Goal: Information Seeking & Learning: Find specific fact

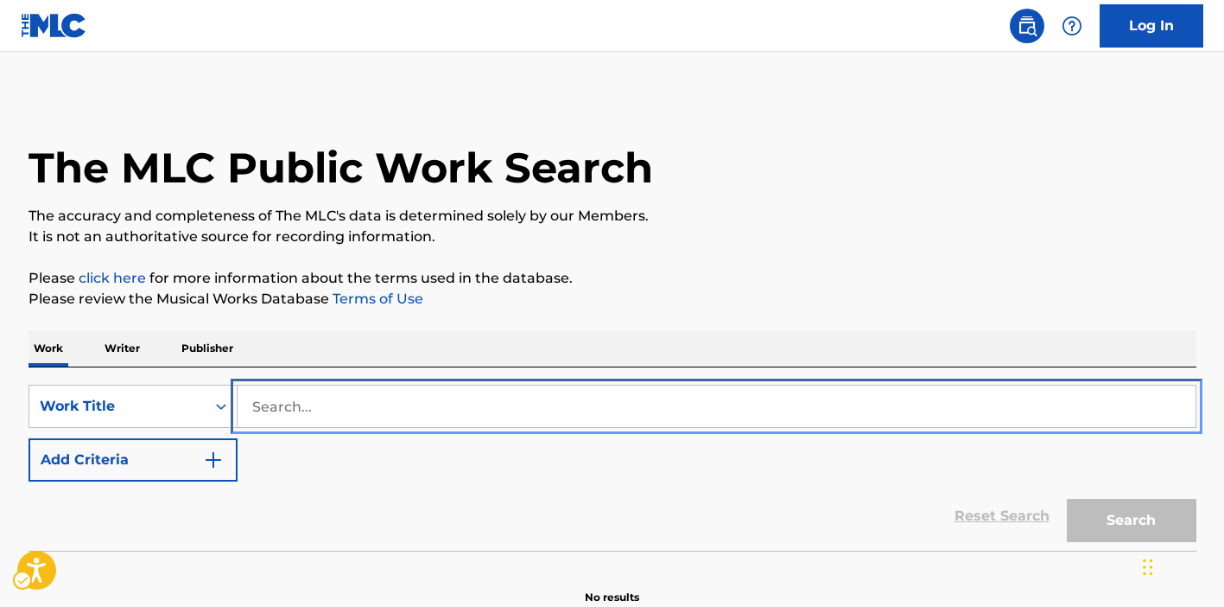
click at [409, 403] on input "Search..." at bounding box center [717, 405] width 958 height 41
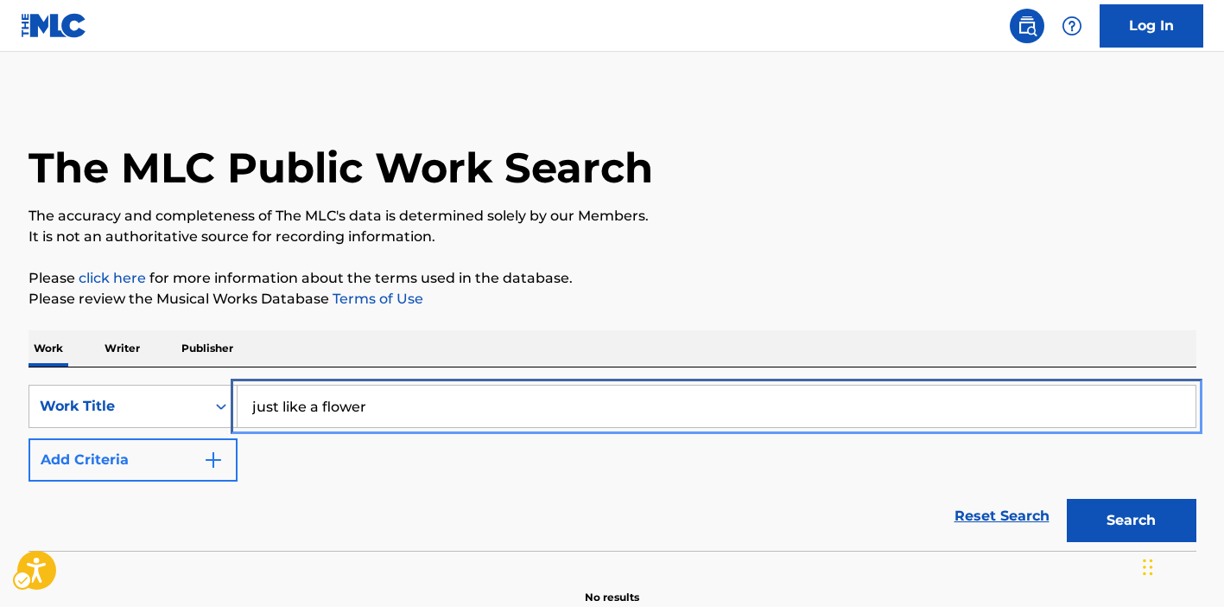
type input "just like a flower"
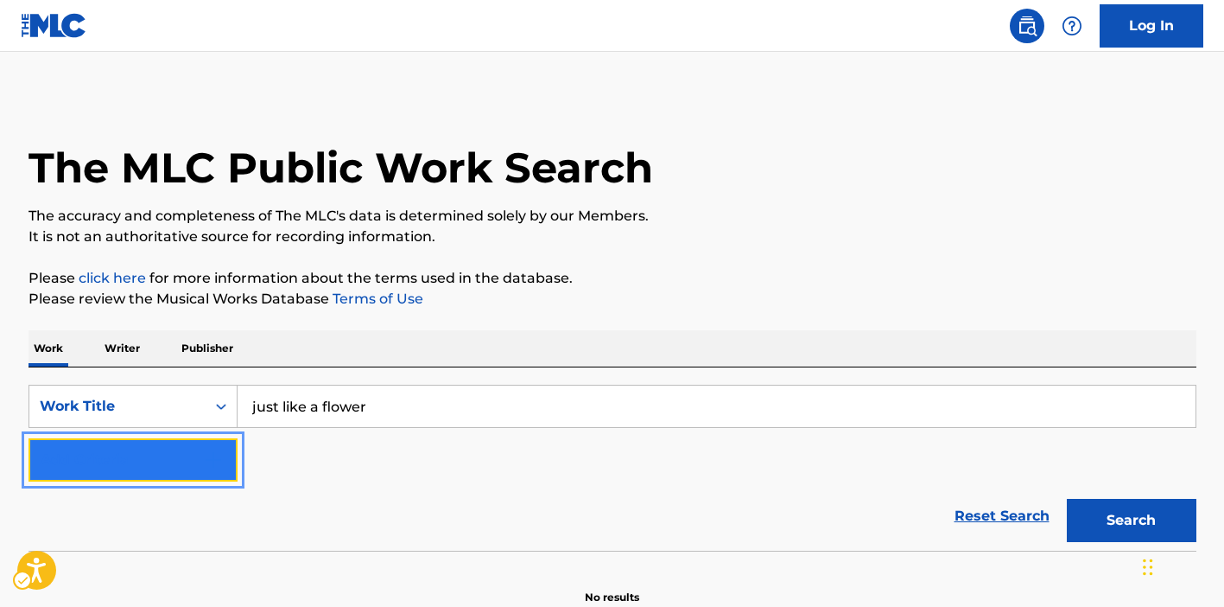
click at [215, 473] on button "Add Criteria" at bounding box center [133, 459] width 209 height 43
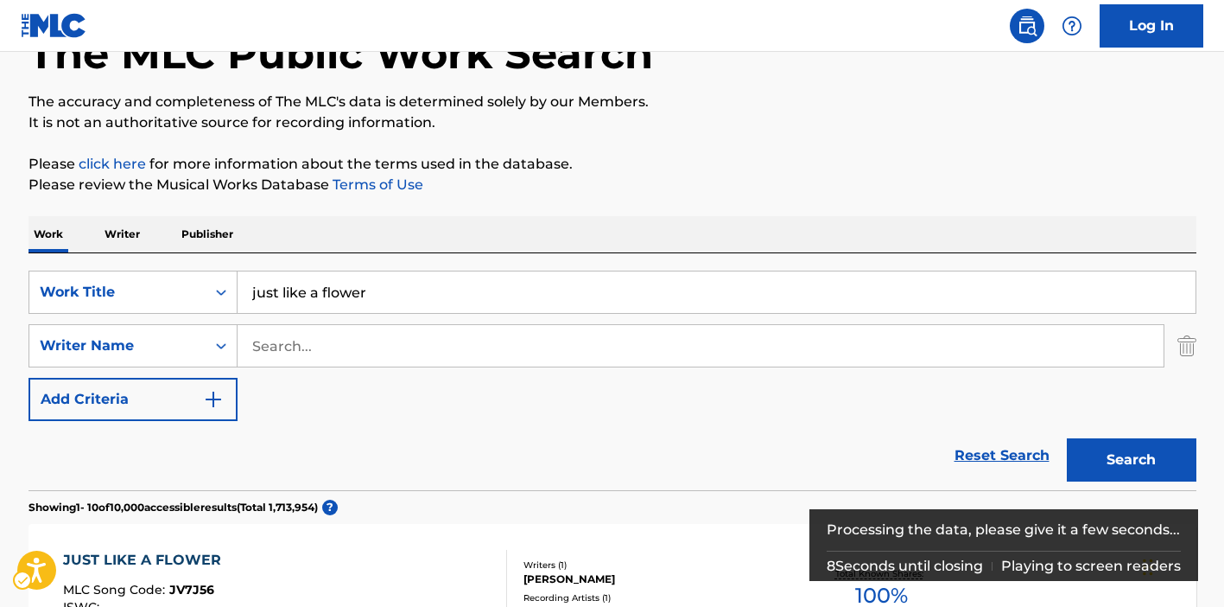
scroll to position [367, 0]
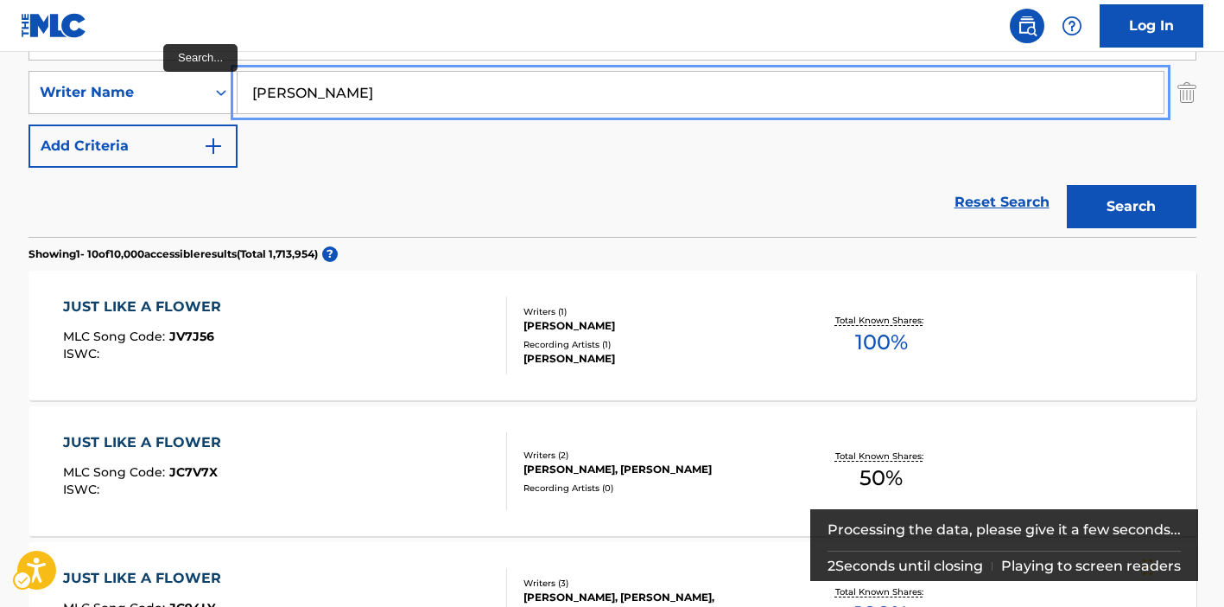
type input "[PERSON_NAME]"
click at [29, 124] on button "Add Criteria" at bounding box center [133, 145] width 209 height 43
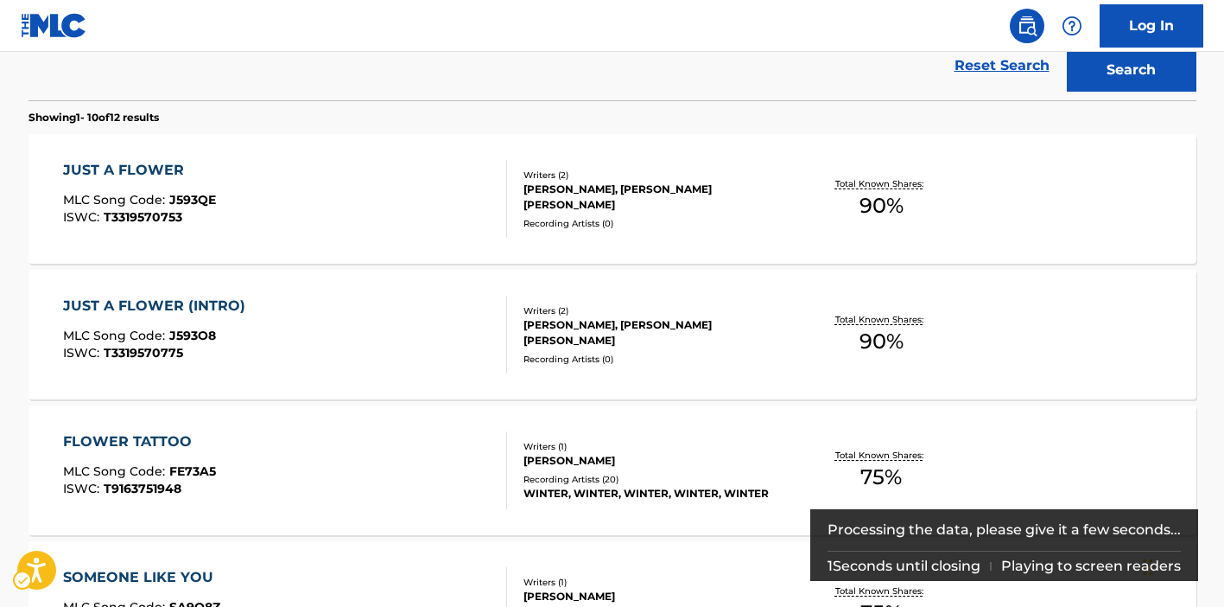
scroll to position [569, 0]
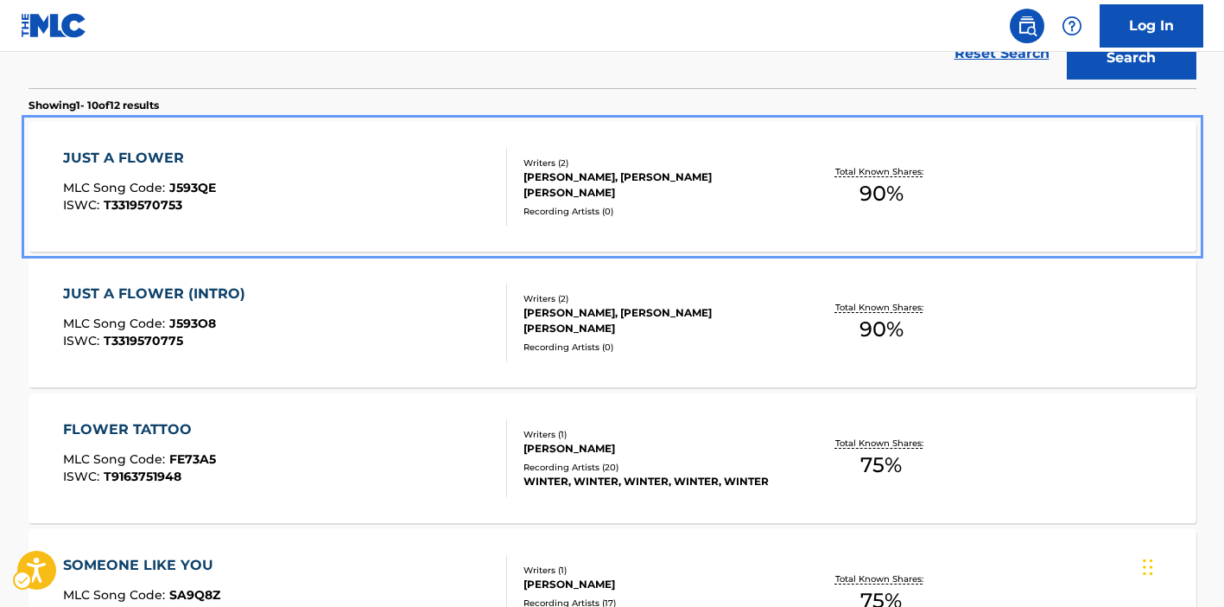
click at [432, 200] on div "JUST A FLOWER MLC Song Code : J593QE ISWC : T3319570753" at bounding box center [285, 187] width 444 height 78
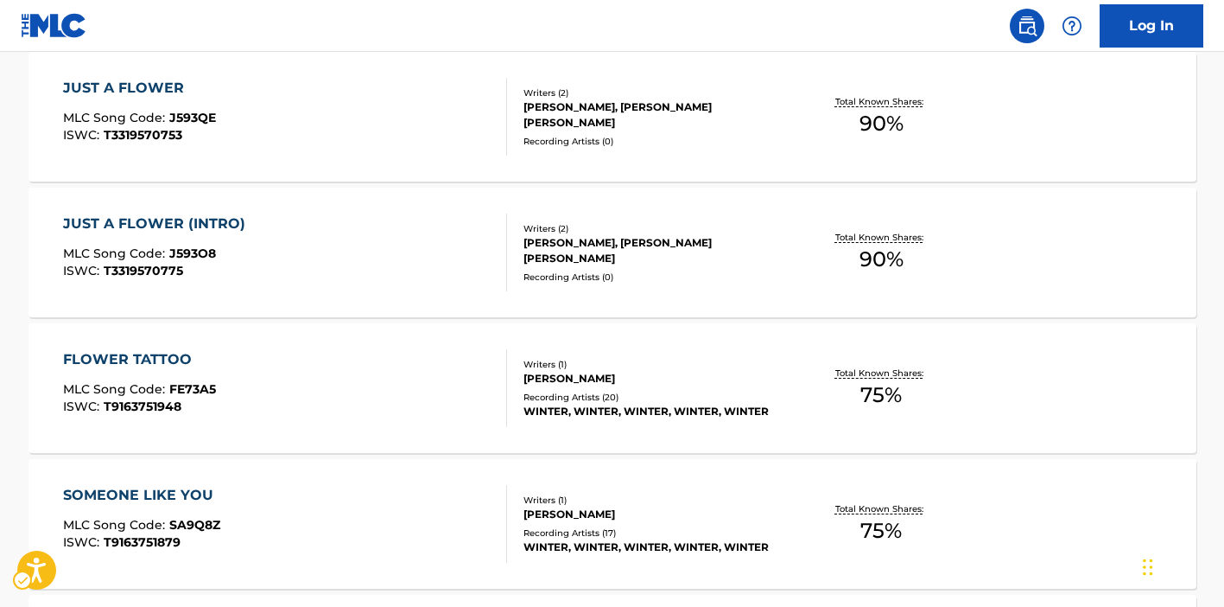
scroll to position [582, 0]
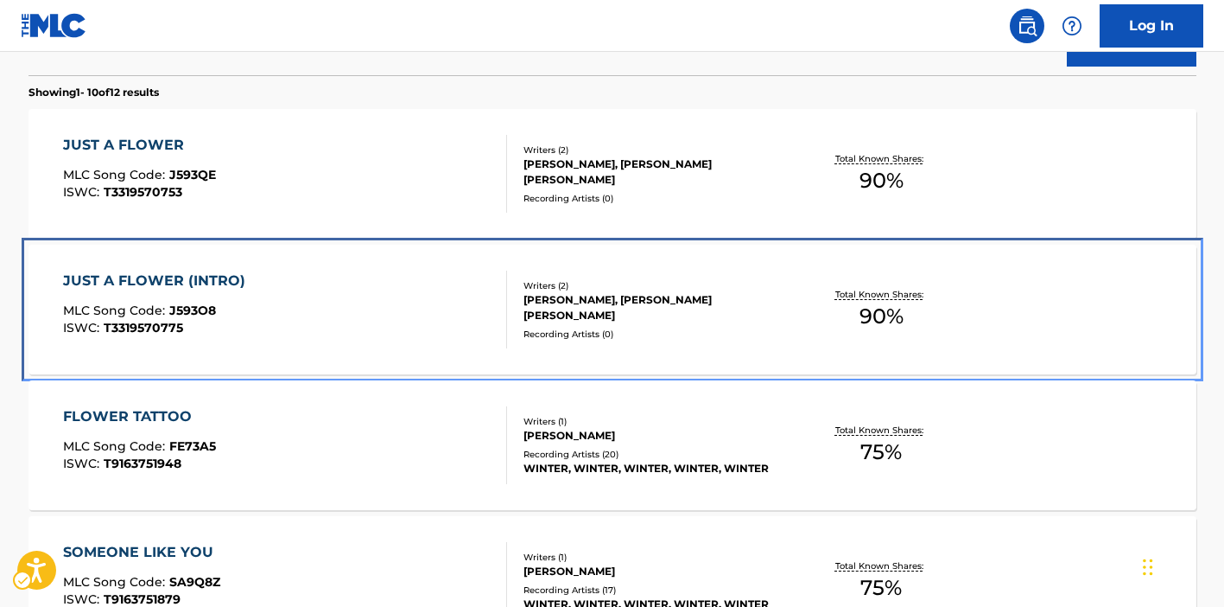
click at [382, 308] on div "JUST A FLOWER (INTRO) MLC Song Code : J593O8 ISWC : T3319570775" at bounding box center [285, 309] width 444 height 78
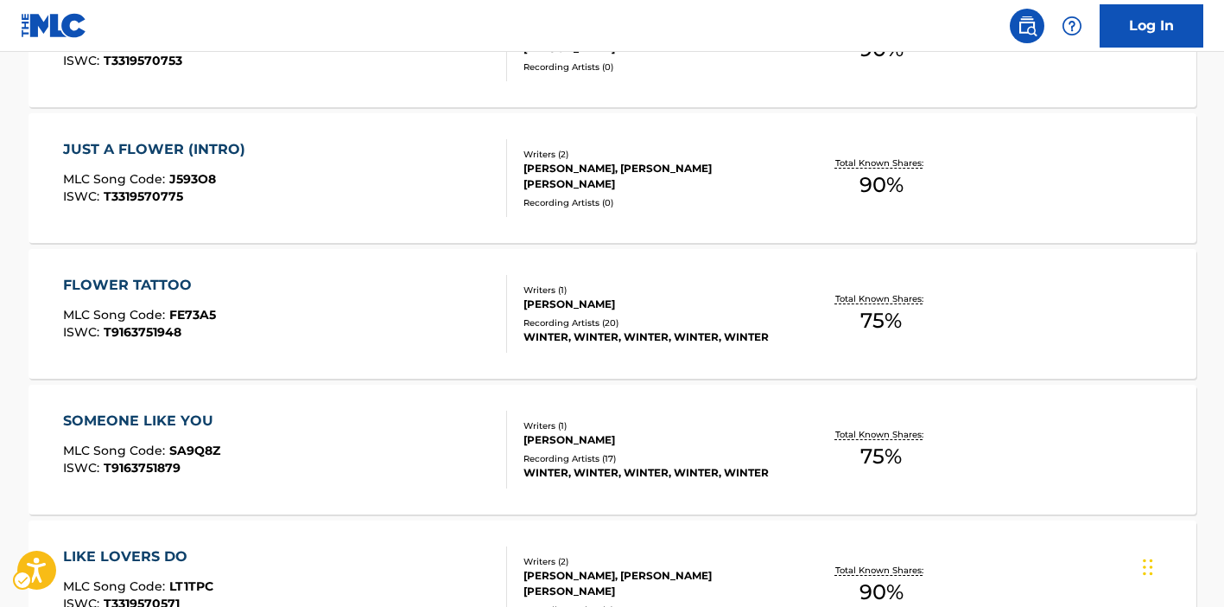
scroll to position [712, 0]
